Goal: Task Accomplishment & Management: Manage account settings

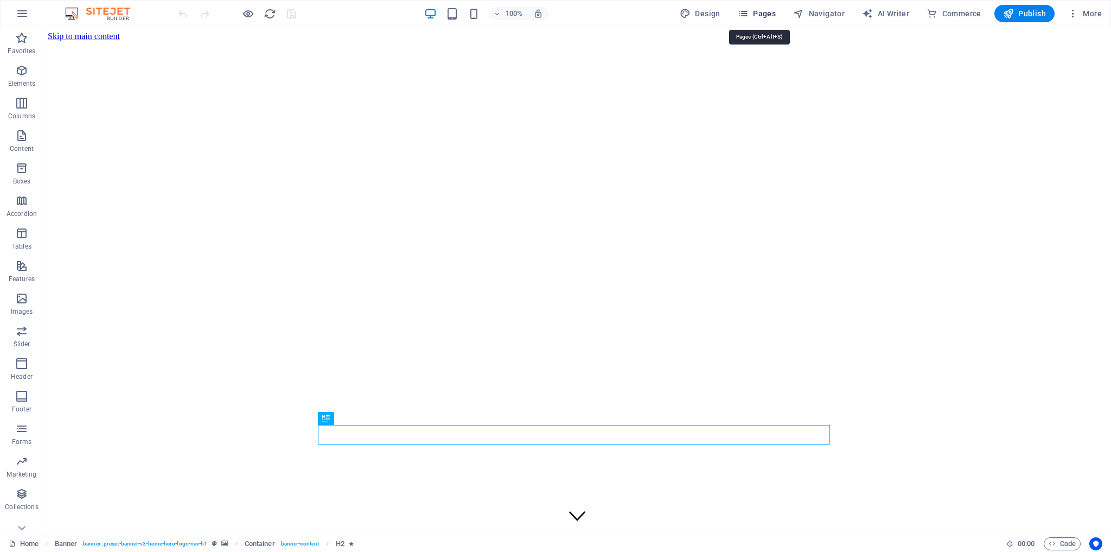
click at [754, 12] on span "Pages" at bounding box center [757, 13] width 38 height 11
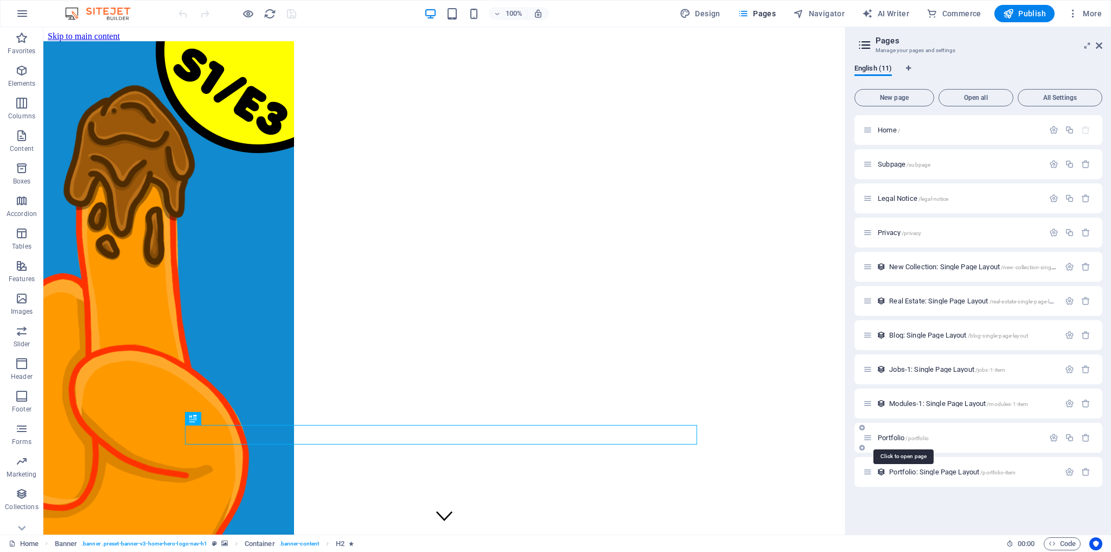
click at [891, 436] on span "Portfolio /portfolio" at bounding box center [903, 437] width 51 height 8
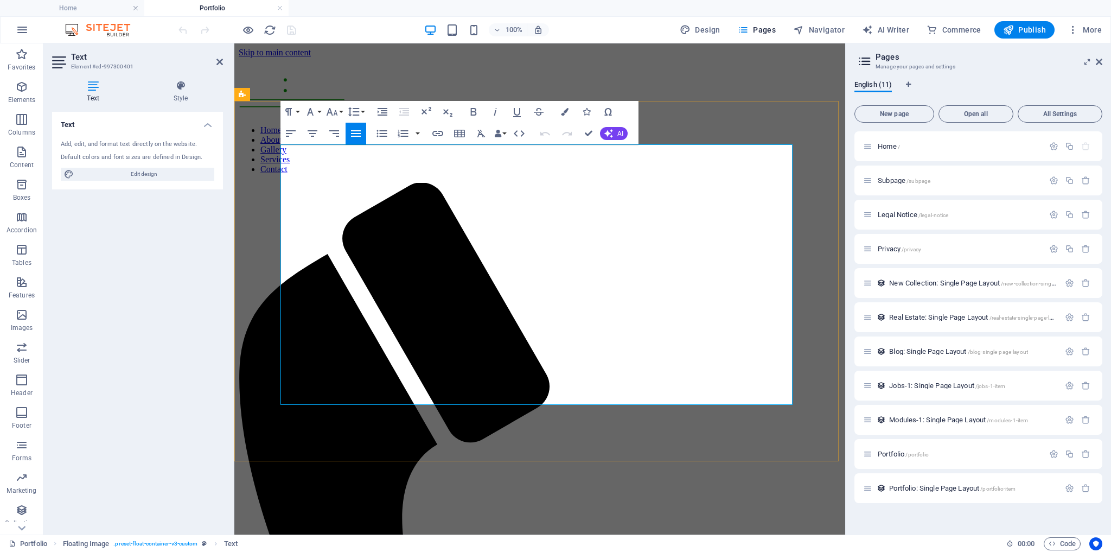
copy p "Lorem.... Ip dolo si Ametc Adipiscin. E's 56 doeiu tem inc utlabo et dol magn a…"
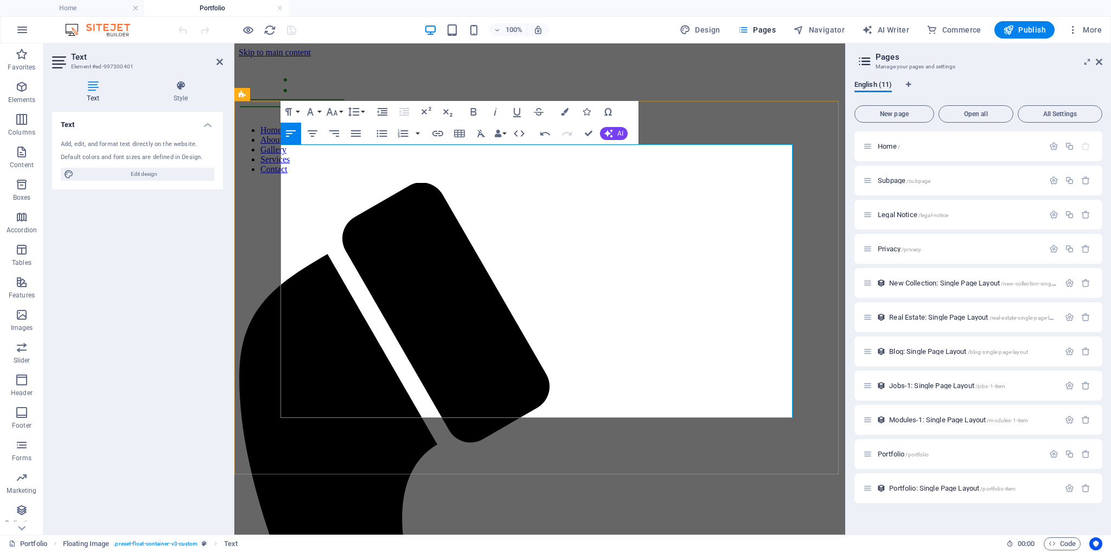
scroll to position [16558, 0]
drag, startPoint x: 431, startPoint y: 151, endPoint x: 468, endPoint y: 151, distance: 36.9
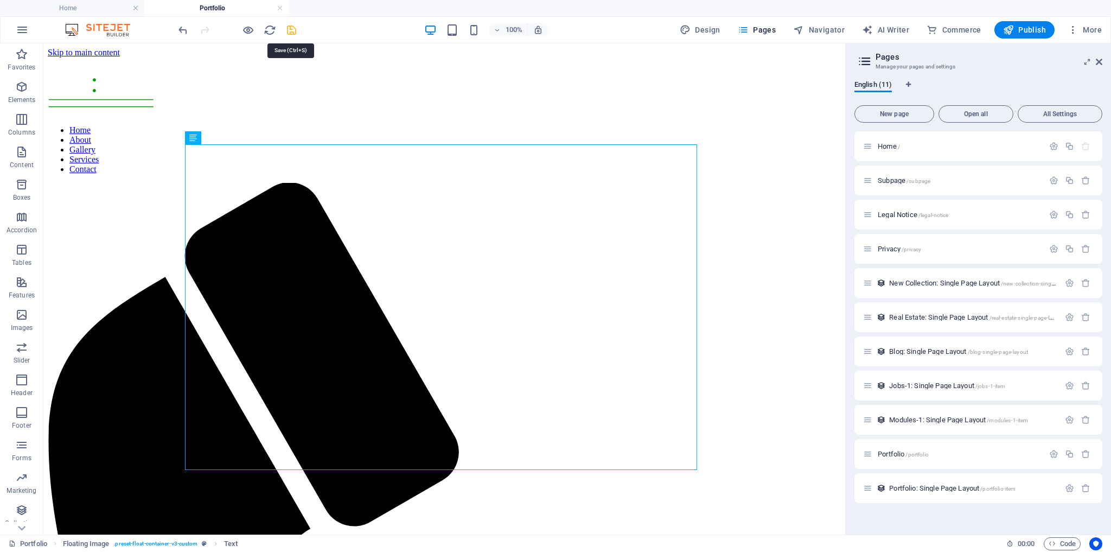
click at [292, 31] on icon "save" at bounding box center [291, 30] width 12 height 12
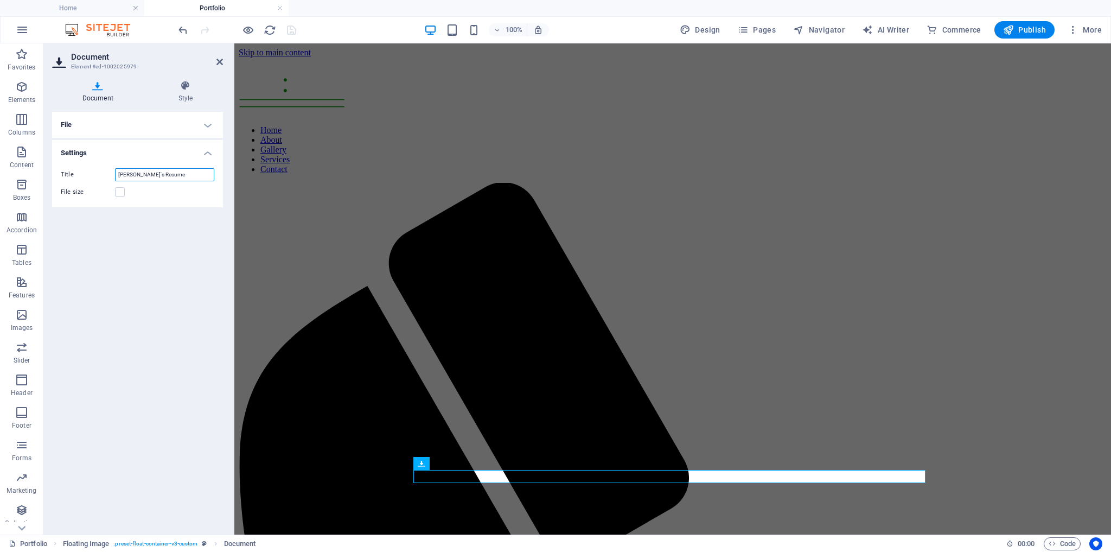
click at [119, 175] on input "[PERSON_NAME]'s Resume" at bounding box center [164, 174] width 99 height 13
type input "Click Here My Resume"
click at [220, 59] on icon at bounding box center [219, 62] width 7 height 9
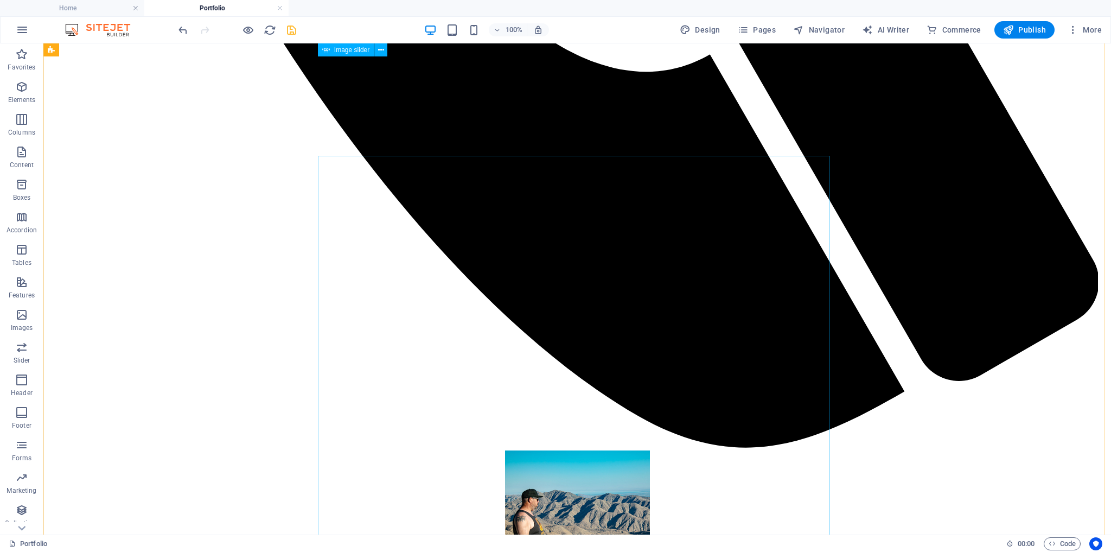
scroll to position [1128, 0]
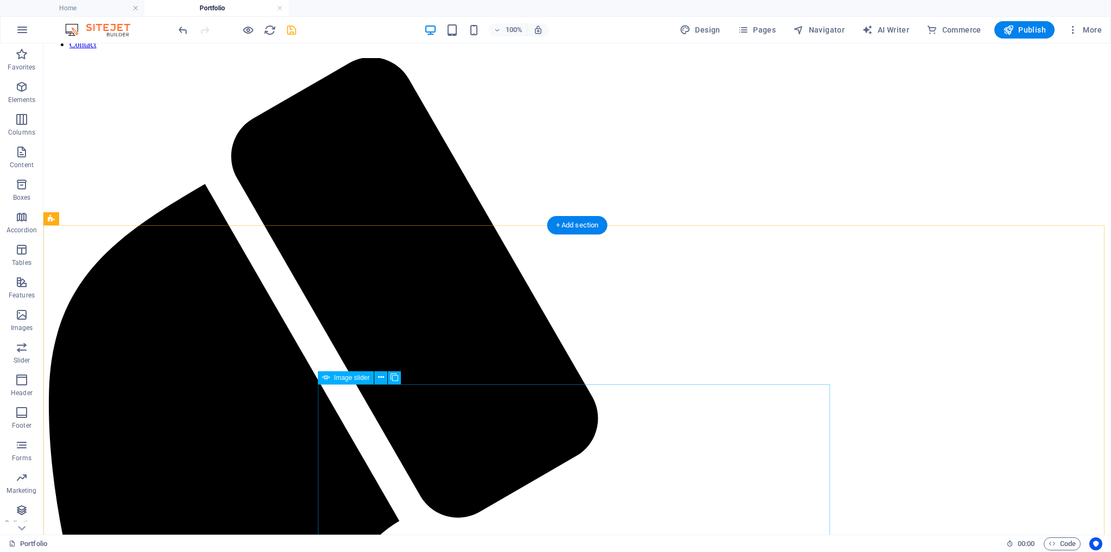
scroll to position [0, 0]
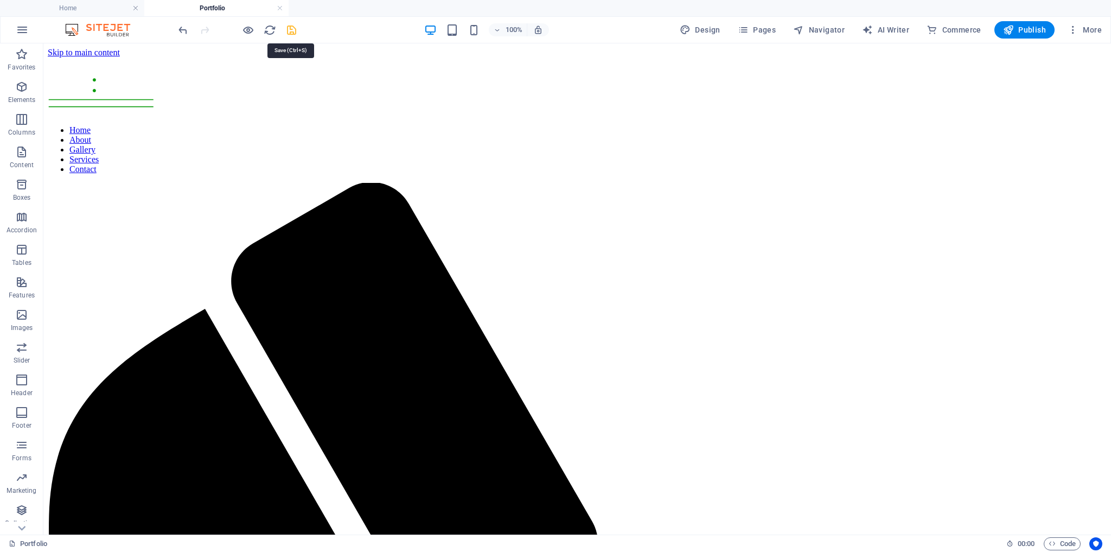
click at [292, 30] on icon "save" at bounding box center [291, 30] width 12 height 12
click at [1031, 29] on span "Publish" at bounding box center [1024, 29] width 43 height 11
